Goal: Transaction & Acquisition: Register for event/course

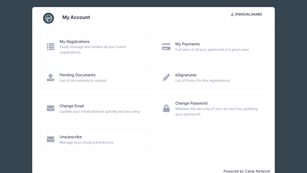
click at [66, 48] on span "Easily manage and review all your event registrations." at bounding box center [102, 49] width 84 height 11
click at [285, 38] on div "My Account LP Lindsey Penn-McGree My Account Logout My Registrations Easily man…" at bounding box center [153, 92] width 291 height 185
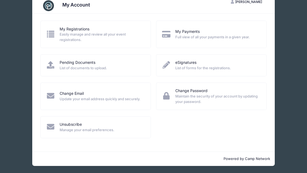
click at [33, 57] on div "My Registrations Easily manage and review all your event registrations. My Paym…" at bounding box center [153, 83] width 242 height 138
click at [209, 127] on div "My Registrations Easily manage and review all your event registrations. My Paym…" at bounding box center [154, 83] width 232 height 124
click at [70, 9] on div "My Account" at bounding box center [76, 6] width 28 height 8
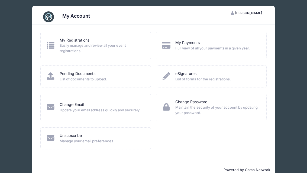
scroll to position [0, 0]
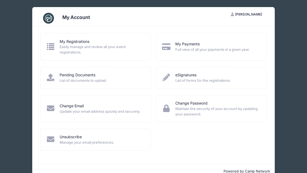
click at [287, 55] on div "My Account LP [PERSON_NAME] My Account Logout My Registrations Easily manage an…" at bounding box center [153, 92] width 291 height 185
click at [253, 15] on span "[PERSON_NAME]" at bounding box center [248, 14] width 27 height 4
click at [250, 24] on link "My Account" at bounding box center [233, 27] width 63 height 10
click at [301, 43] on div "My Account LP Lindsey Penn-McGree My Account Logout My Registrations My Payments" at bounding box center [153, 92] width 307 height 185
click at [294, 45] on div "My Account LP Lindsey Penn-McGree My Account Logout My Registrations Easily man…" at bounding box center [153, 92] width 291 height 185
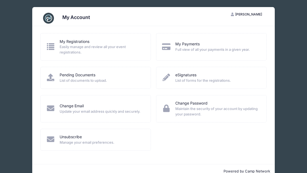
click at [49, 16] on img at bounding box center [48, 18] width 11 height 11
click at [63, 18] on h3 "My Account" at bounding box center [76, 17] width 28 height 6
click at [294, 30] on div "My Account LP Lindsey Penn-McGree My Account Logout My Registrations Easily man…" at bounding box center [153, 92] width 291 height 185
click at [292, 34] on div "My Account LP Lindsey Penn-McGree My Account Logout My Registrations Easily man…" at bounding box center [153, 92] width 291 height 185
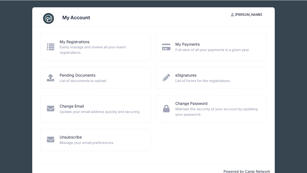
scroll to position [12, 0]
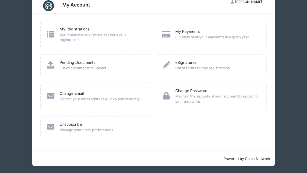
click at [243, 39] on span "Full view of all your payments in a given year." at bounding box center [217, 36] width 84 height 5
click at [203, 34] on div "My Payments" at bounding box center [217, 32] width 84 height 6
click at [194, 135] on div "My Registrations Easily manage and review all your event registrations. My Paym…" at bounding box center [154, 83] width 232 height 124
click at [289, 77] on div "My Account LP Lindsey Penn-McGree My Account Logout My Registrations Easily man…" at bounding box center [153, 80] width 291 height 185
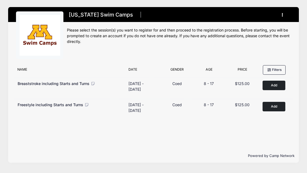
click at [280, 85] on button "Add to Cart" at bounding box center [274, 84] width 23 height 9
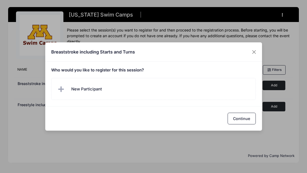
click at [210, 92] on label "New Participant" at bounding box center [153, 89] width 205 height 22
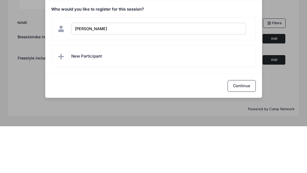
type input "[PERSON_NAME]"
checkbox input "true"
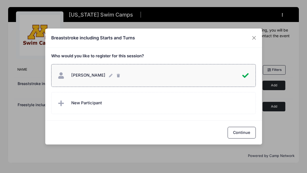
click at [248, 132] on button "Continue" at bounding box center [242, 133] width 28 height 12
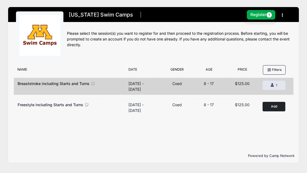
click at [263, 10] on button "Register 1" at bounding box center [261, 14] width 29 height 9
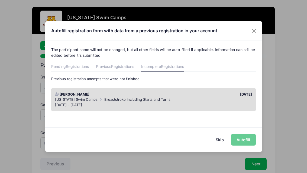
click at [242, 103] on div "[DATE] - [DATE]" at bounding box center [153, 104] width 197 height 5
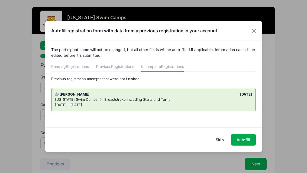
click at [246, 141] on button "Autofill" at bounding box center [243, 140] width 25 height 12
type input "[EMAIL_ADDRESS][DOMAIN_NAME]"
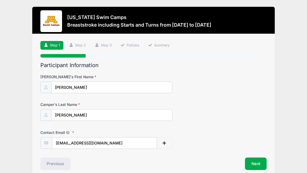
scroll to position [7, 0]
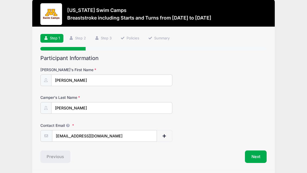
click at [256, 160] on button "Next" at bounding box center [256, 156] width 22 height 12
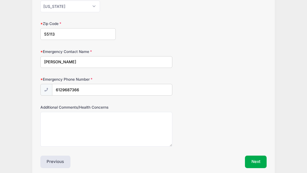
scroll to position [279, 0]
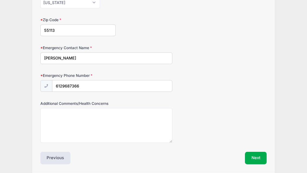
click at [258, 159] on button "Next" at bounding box center [256, 157] width 22 height 12
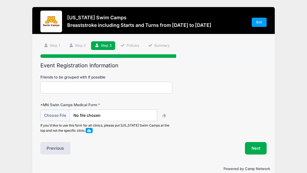
scroll to position [0, 0]
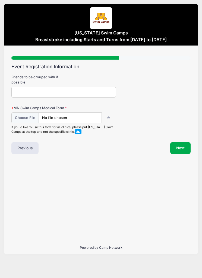
click at [80, 131] on span at bounding box center [78, 131] width 7 height 5
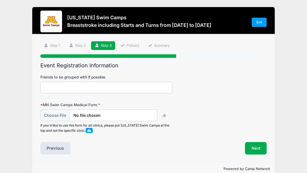
click at [61, 114] on input "file" at bounding box center [98, 115] width 117 height 12
type input "C:\fakepath\image.jpg"
click at [258, 148] on button "Next" at bounding box center [256, 148] width 22 height 12
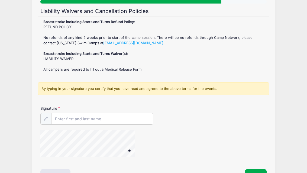
scroll to position [72, 0]
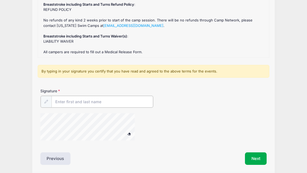
click at [78, 98] on input "Signature" at bounding box center [102, 102] width 102 height 12
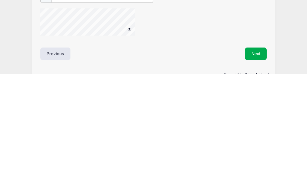
scroll to position [79, 0]
type input "[PERSON_NAME]"
click at [258, 144] on button "Next" at bounding box center [256, 150] width 22 height 12
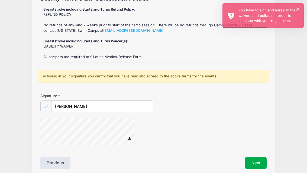
scroll to position [59, 0]
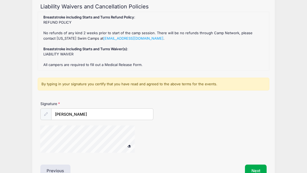
click at [254, 170] on button "Next" at bounding box center [256, 170] width 22 height 12
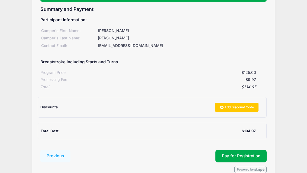
scroll to position [64, 0]
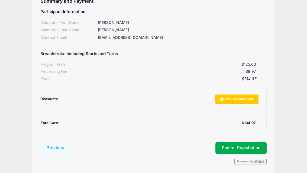
click at [248, 145] on button "Pay for Registration" at bounding box center [240, 147] width 51 height 12
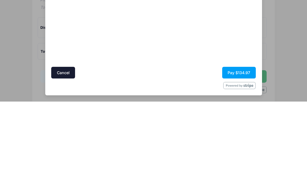
click at [240, 138] on button "Pay $134.97" at bounding box center [239, 144] width 34 height 12
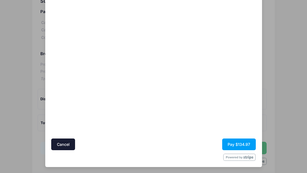
scroll to position [31, 0]
